Goal: Information Seeking & Learning: Learn about a topic

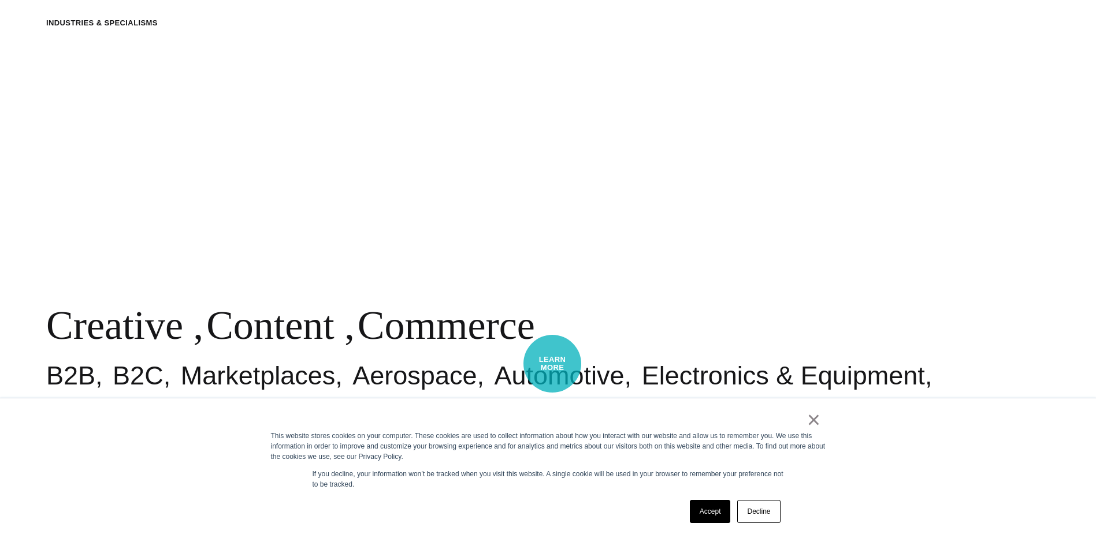
scroll to position [809, 0]
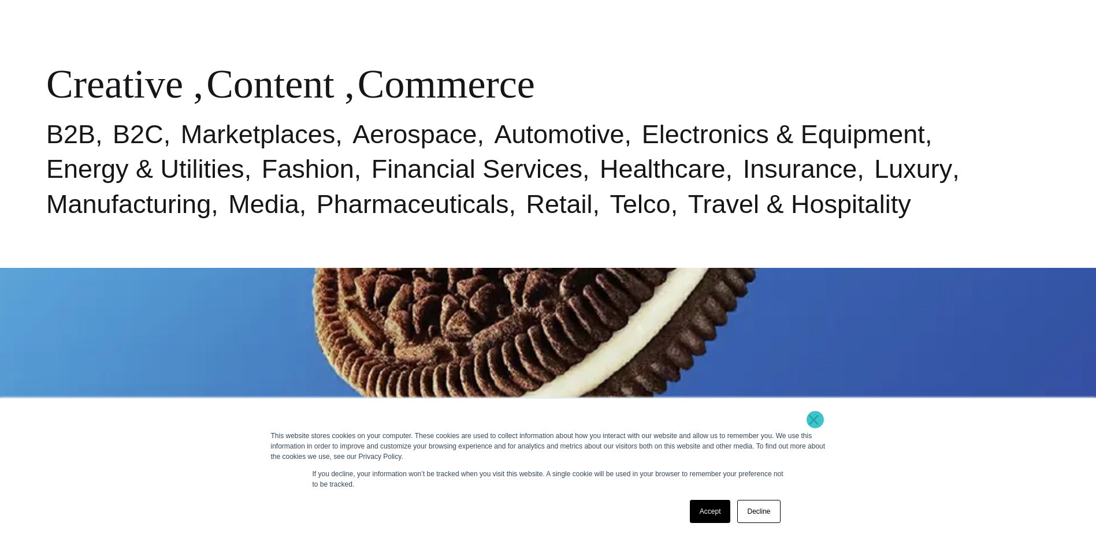
click at [815, 420] on link "×" at bounding box center [814, 420] width 14 height 10
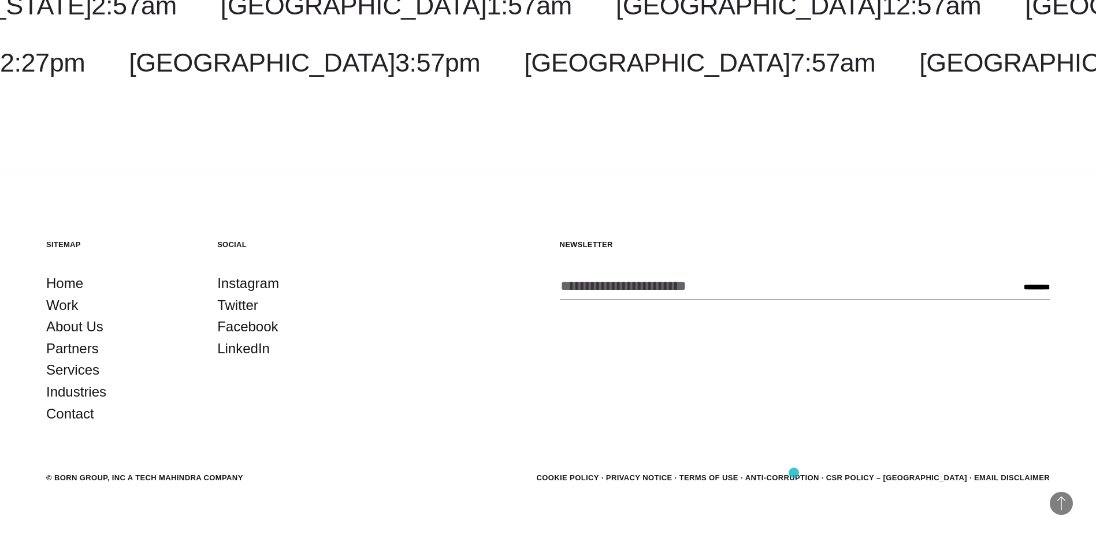
scroll to position [3702, 0]
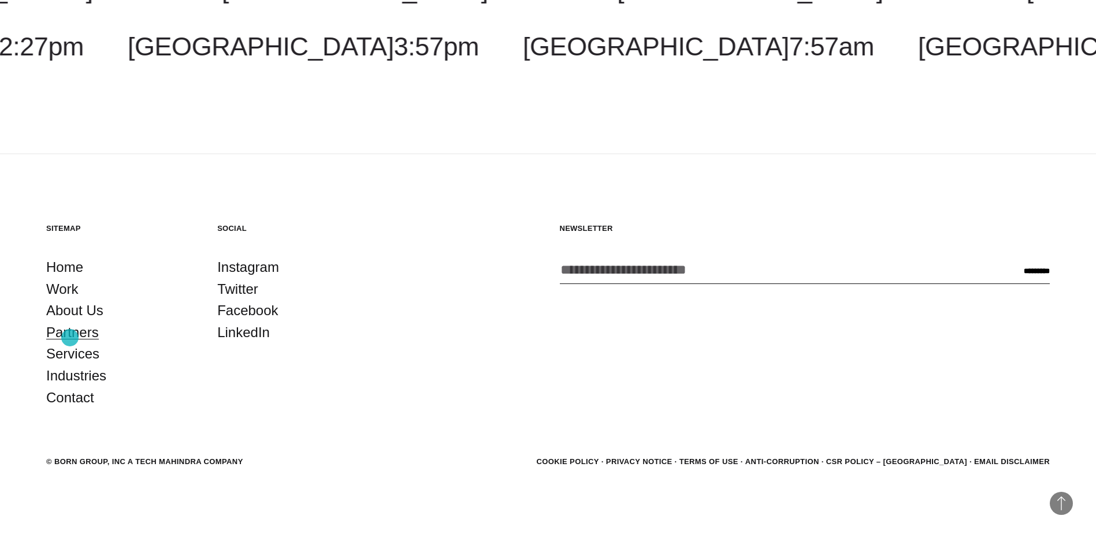
click at [70, 338] on link "Partners" at bounding box center [72, 333] width 53 height 22
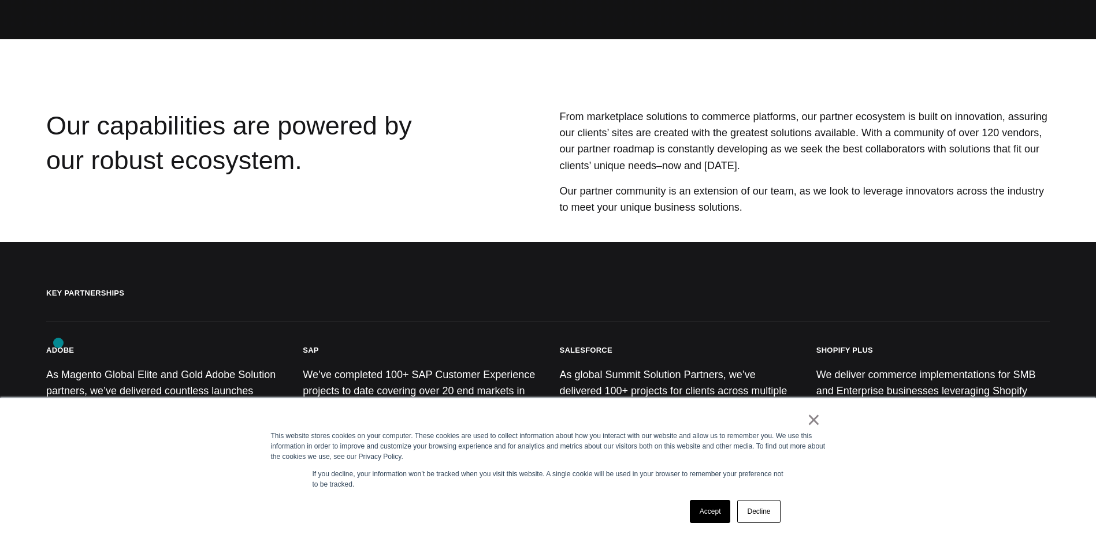
scroll to position [231, 0]
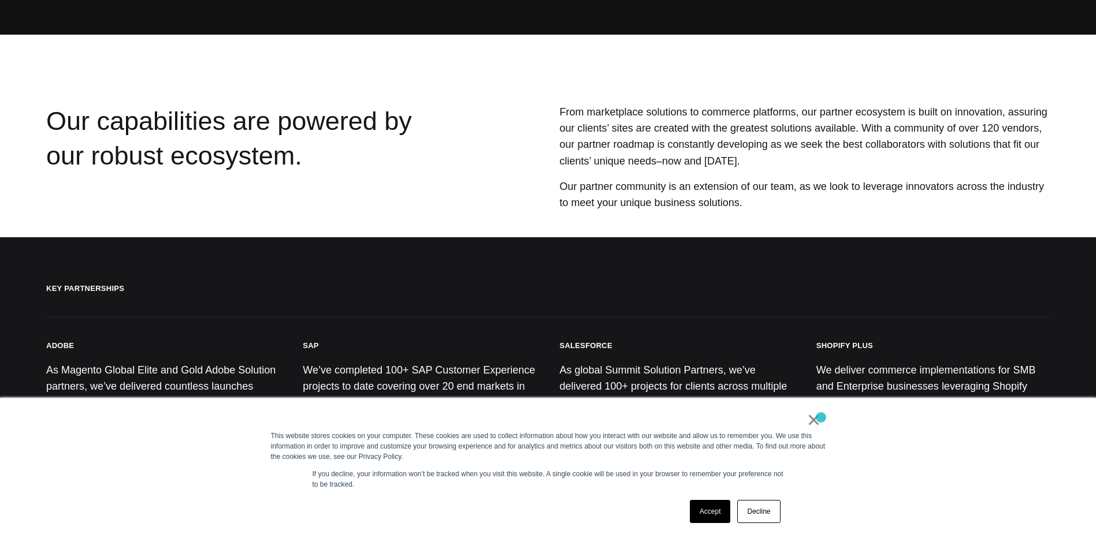
click at [821, 418] on div "× This website stores cookies on your computer. These cookies are used to colle…" at bounding box center [548, 469] width 578 height 140
click at [811, 422] on link "×" at bounding box center [814, 420] width 14 height 10
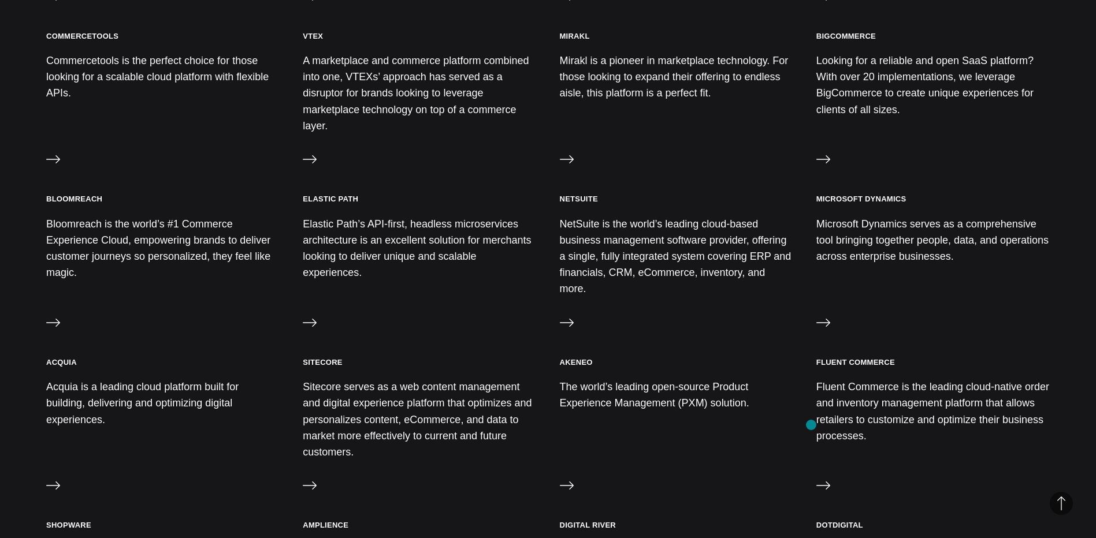
scroll to position [693, 0]
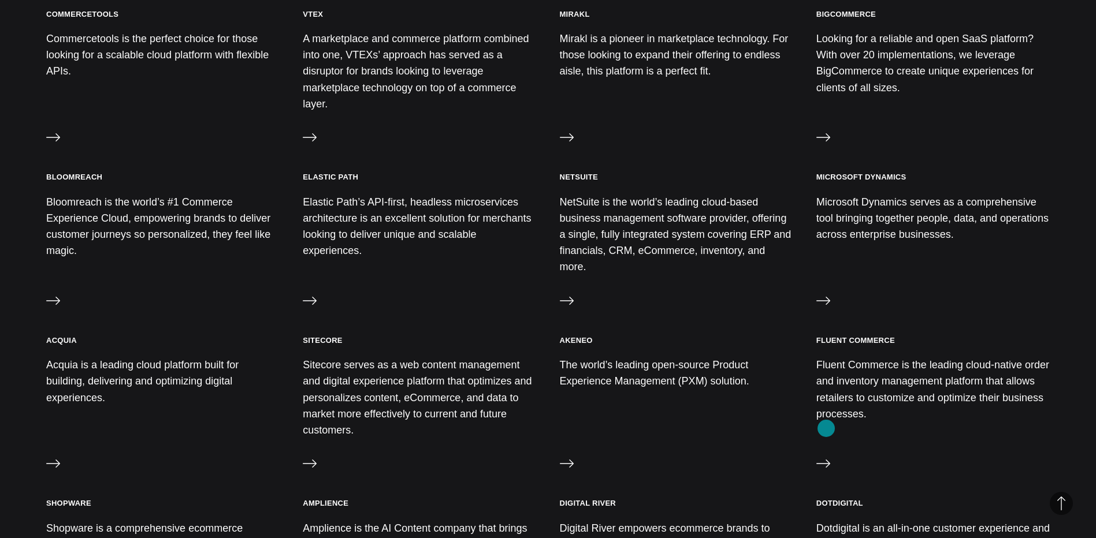
click at [826, 457] on icon at bounding box center [823, 464] width 14 height 14
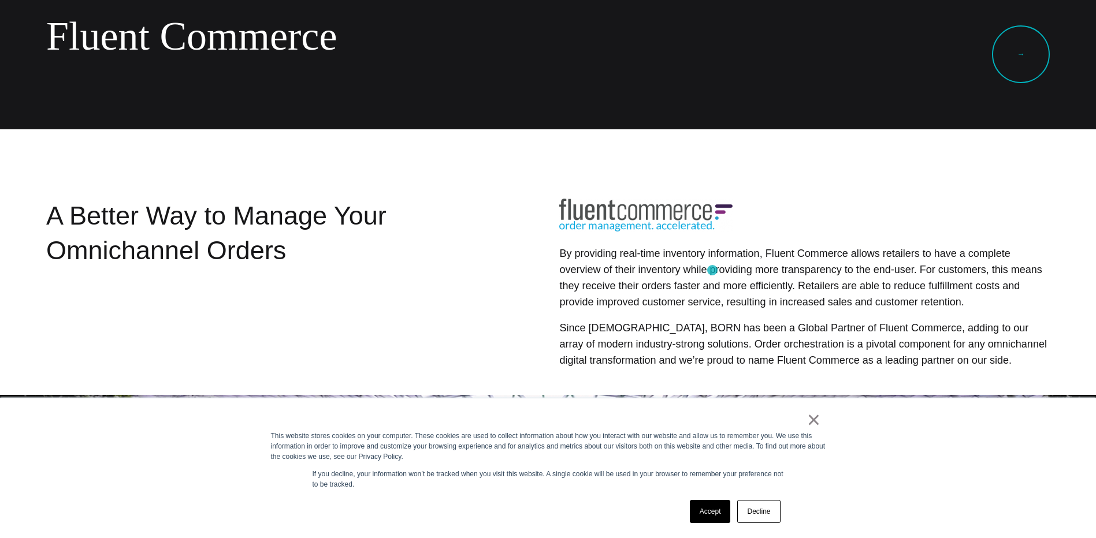
scroll to position [173, 0]
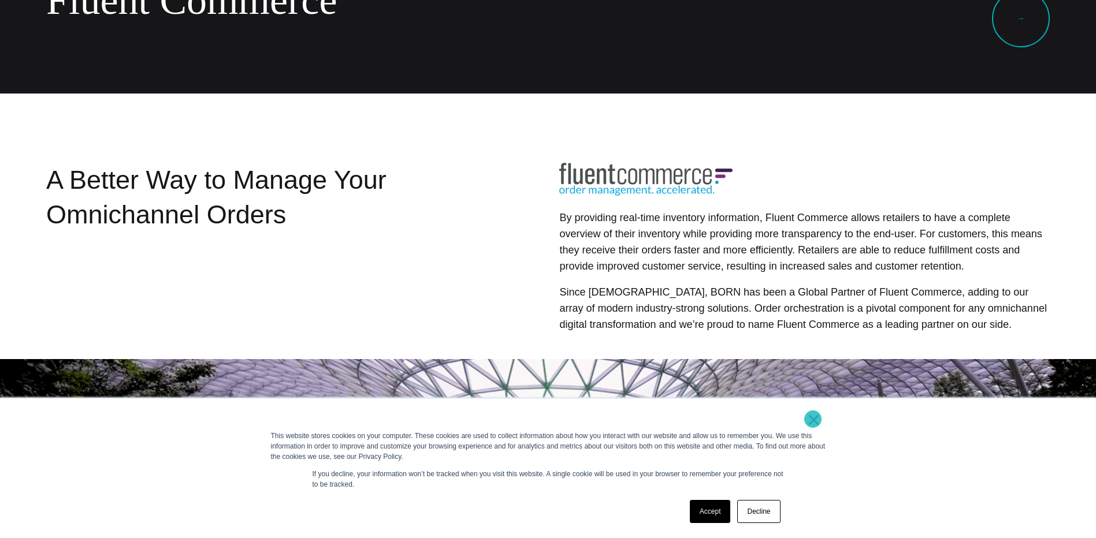
click at [813, 419] on link "×" at bounding box center [814, 420] width 14 height 10
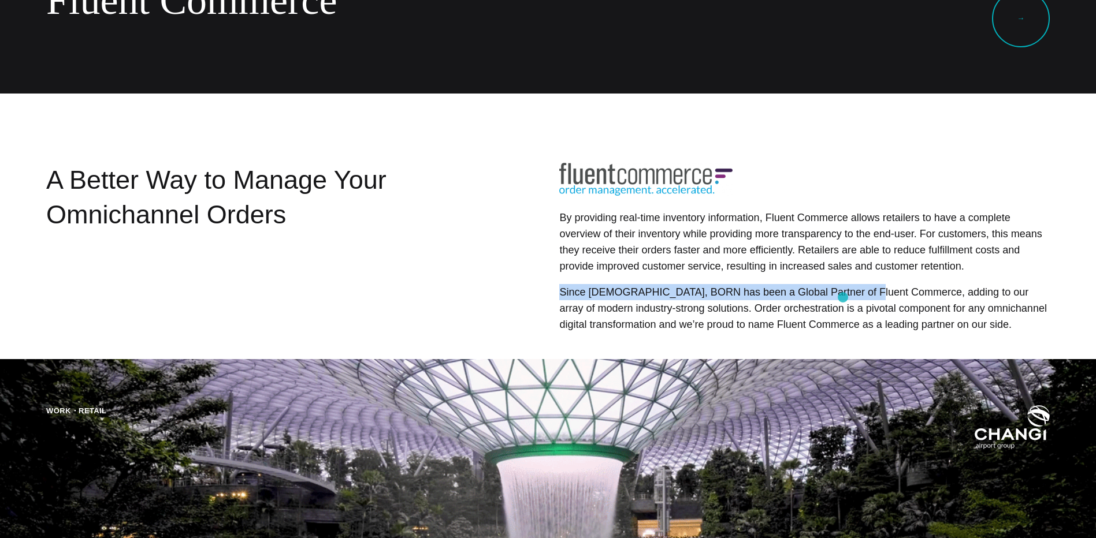
drag, startPoint x: 557, startPoint y: 288, endPoint x: 843, endPoint y: 297, distance: 286.1
click at [843, 297] on div "By providing real-time inventory information, Fluent Commerce allows retailers …" at bounding box center [762, 253] width 576 height 180
copy p "Since 2020, BORN has been a Global Partner of Fluent Commerce"
